Goal: Transaction & Acquisition: Book appointment/travel/reservation

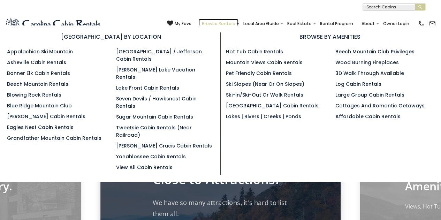
click at [234, 24] on link "Browse Rentals" at bounding box center [218, 24] width 40 height 10
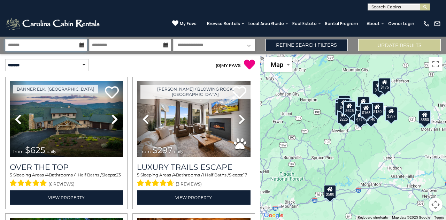
click at [68, 45] on input "text" at bounding box center [46, 45] width 82 height 12
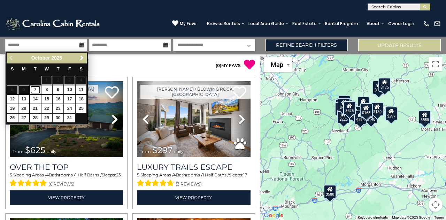
click at [36, 88] on link "7" at bounding box center [35, 89] width 11 height 9
type input "*******"
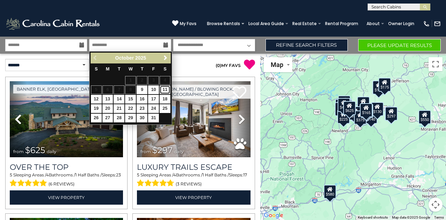
click at [168, 88] on link "11" at bounding box center [165, 89] width 11 height 9
type input "********"
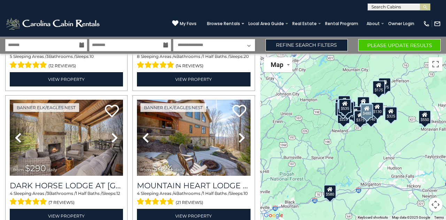
scroll to position [217, 0]
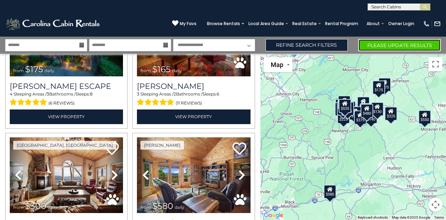
click at [391, 42] on button "Please Update Results" at bounding box center [399, 45] width 83 height 12
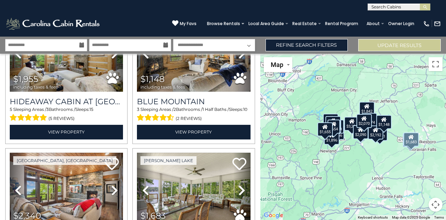
scroll to position [1260, 0]
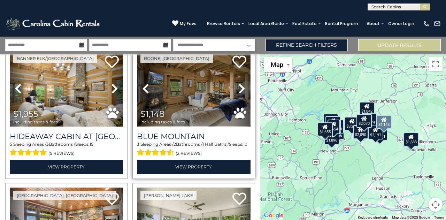
click at [192, 76] on img at bounding box center [193, 89] width 113 height 76
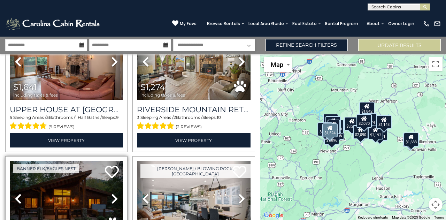
scroll to position [842, 0]
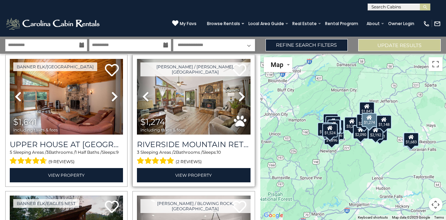
click at [185, 117] on div "$1,274 including taxes & fees" at bounding box center [164, 124] width 48 height 15
click at [178, 117] on div "$1,274 including taxes & fees" at bounding box center [164, 124] width 48 height 15
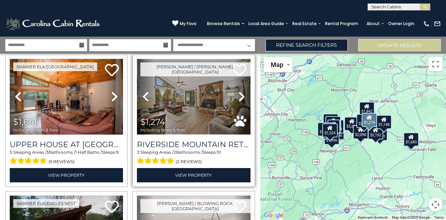
click at [196, 84] on img at bounding box center [193, 97] width 113 height 76
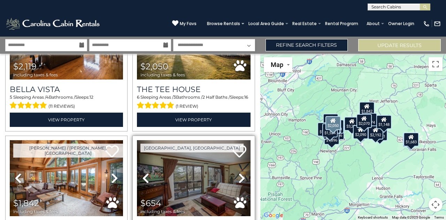
scroll to position [522, 0]
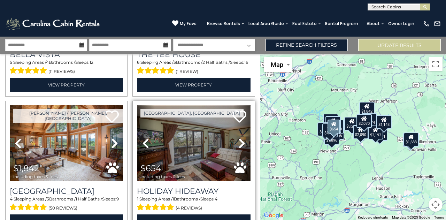
click at [202, 145] on img at bounding box center [193, 143] width 113 height 76
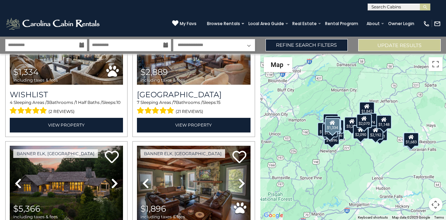
scroll to position [174, 0]
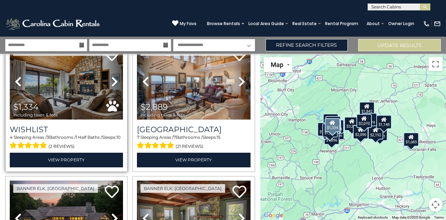
click at [58, 94] on img at bounding box center [66, 82] width 113 height 76
click at [71, 97] on img at bounding box center [66, 82] width 113 height 76
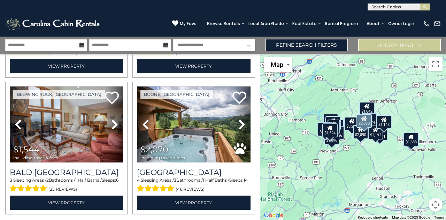
scroll to position [1504, 0]
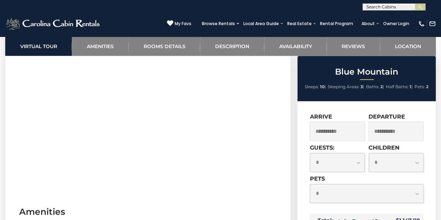
scroll to position [321, 0]
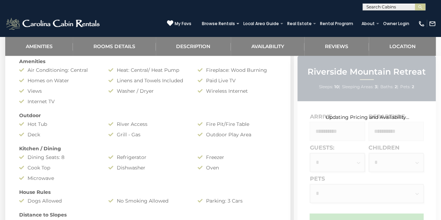
scroll to position [174, 0]
